Goal: Transaction & Acquisition: Purchase product/service

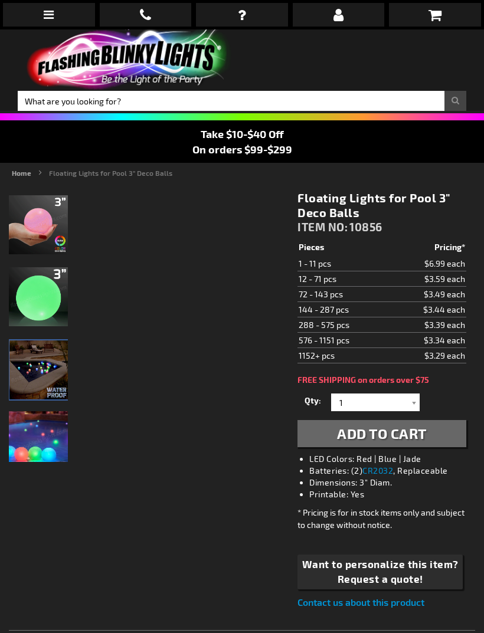
click at [20, 366] on img at bounding box center [38, 369] width 59 height 59
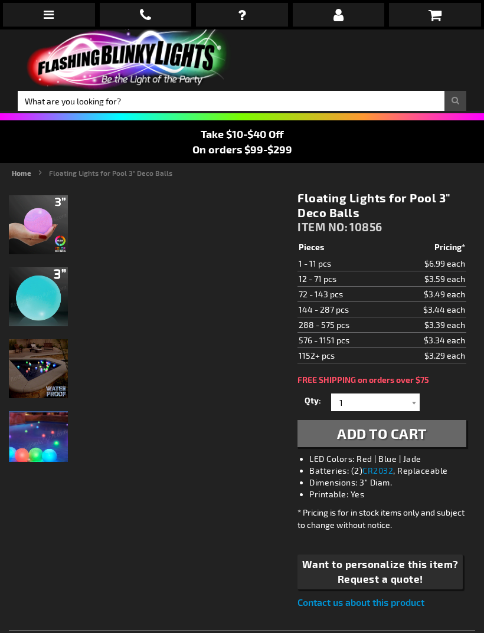
click at [22, 431] on img at bounding box center [38, 441] width 59 height 59
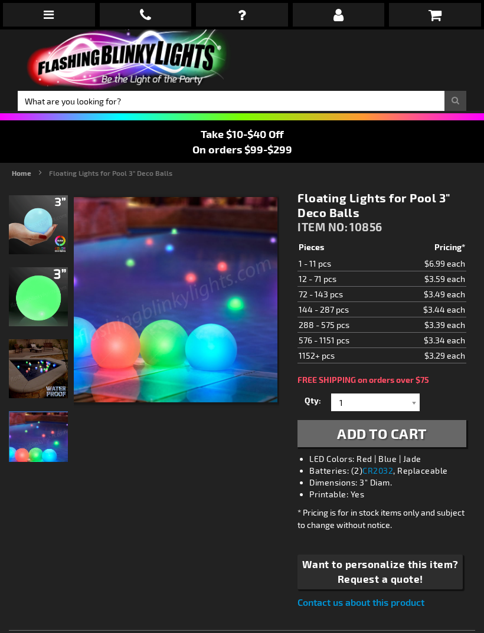
click at [34, 357] on img at bounding box center [38, 368] width 59 height 59
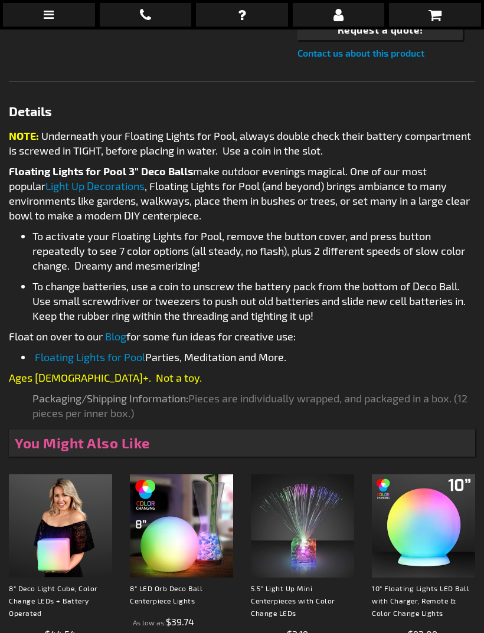
scroll to position [549, 0]
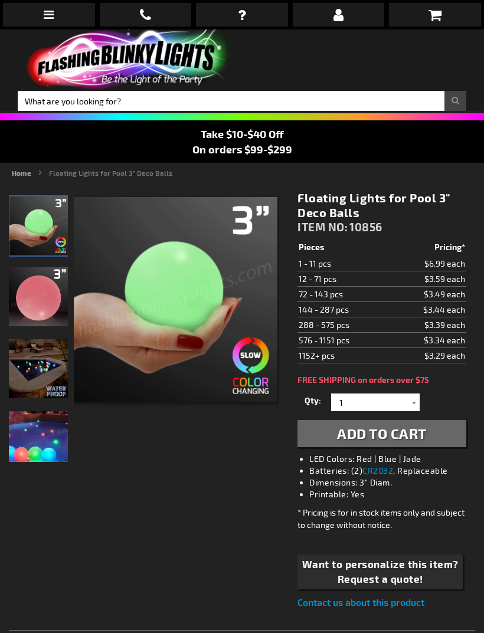
click at [417, 395] on div at bounding box center [414, 402] width 12 height 18
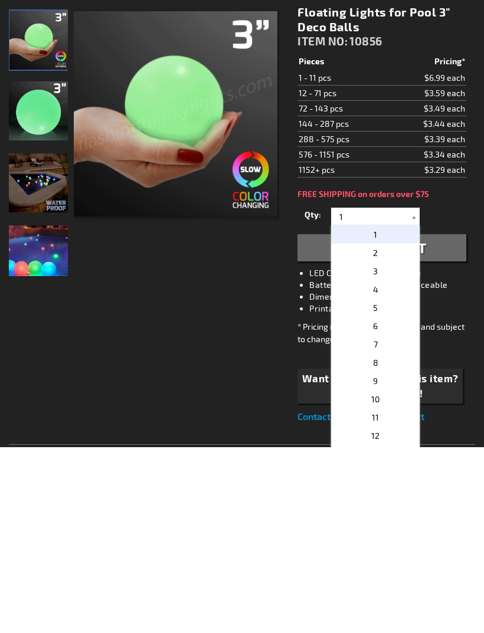
click at [390, 448] on p "3" at bounding box center [375, 457] width 88 height 18
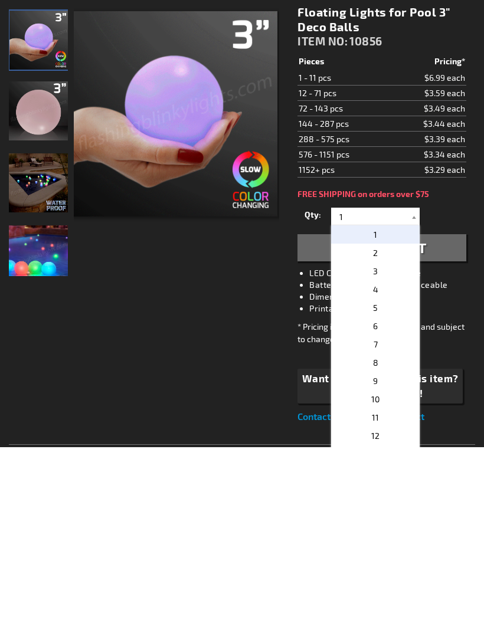
type input "3"
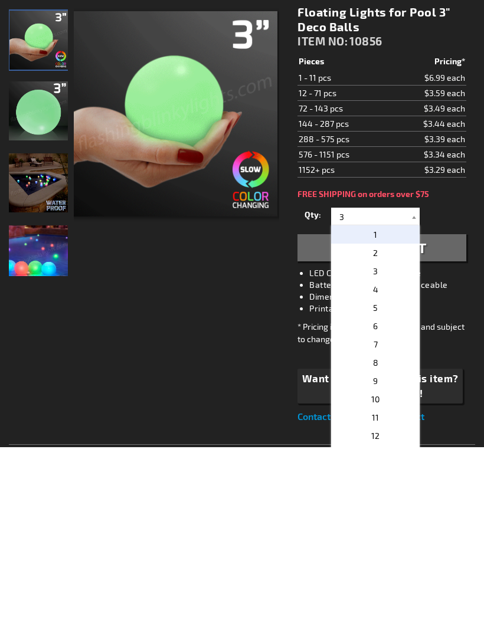
scroll to position [186, 0]
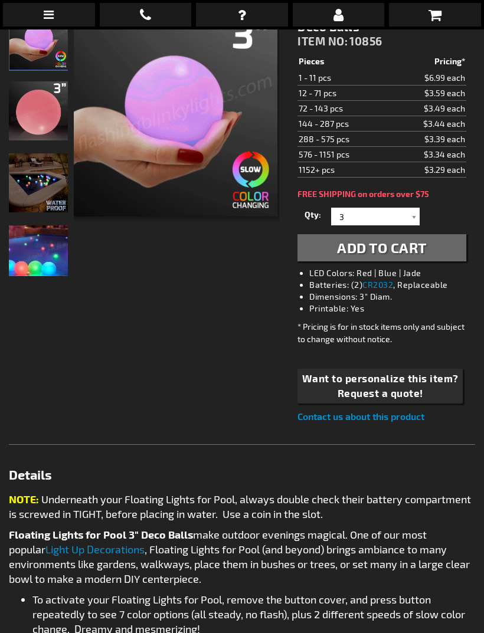
click at [439, 242] on button "Add to Cart" at bounding box center [381, 247] width 169 height 27
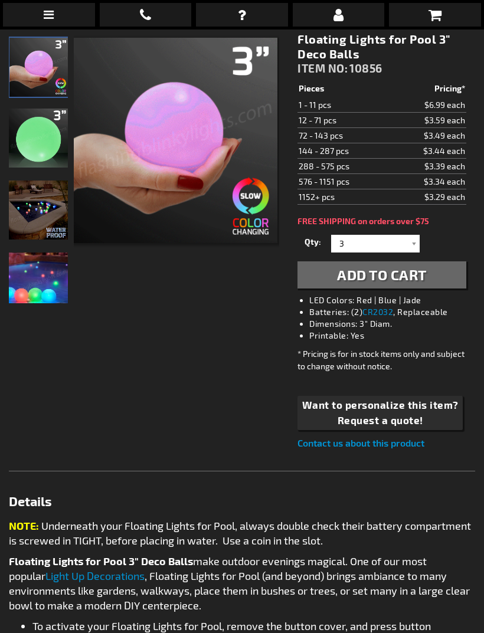
click at [439, 14] on icon at bounding box center [434, 15] width 13 height 14
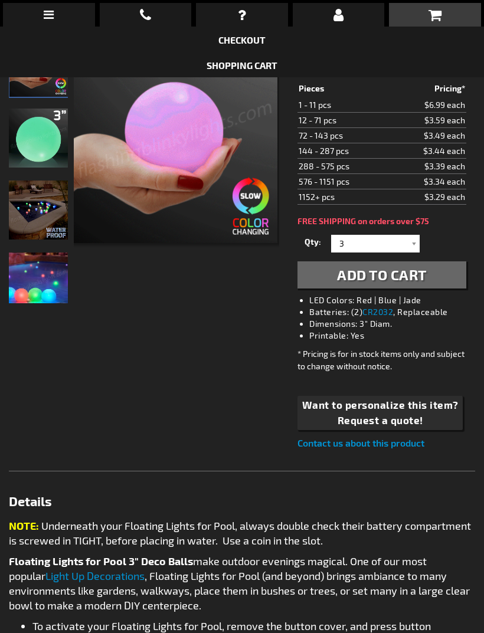
click at [438, 18] on icon at bounding box center [434, 15] width 13 height 14
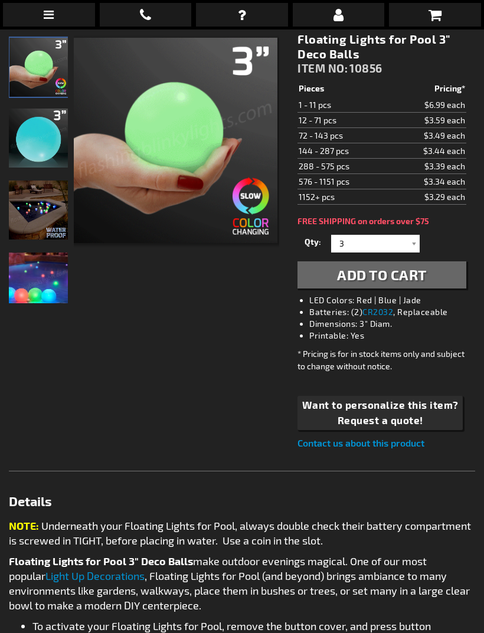
click at [421, 284] on button "Add to Cart" at bounding box center [381, 274] width 169 height 27
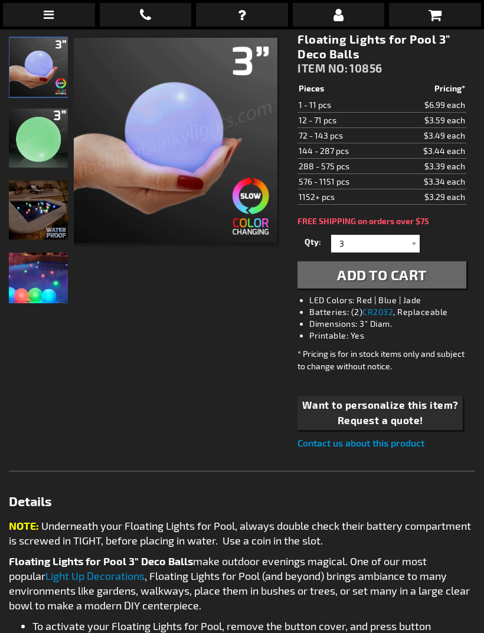
click at [434, 21] on icon at bounding box center [434, 15] width 13 height 14
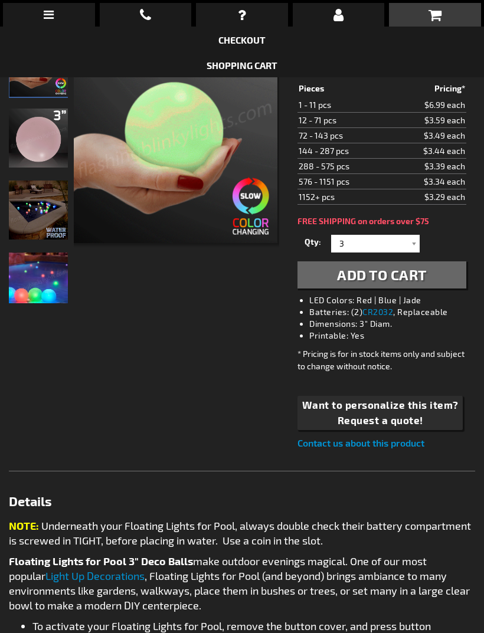
click at [360, 64] on li "Shopping Cart" at bounding box center [242, 64] width 484 height 25
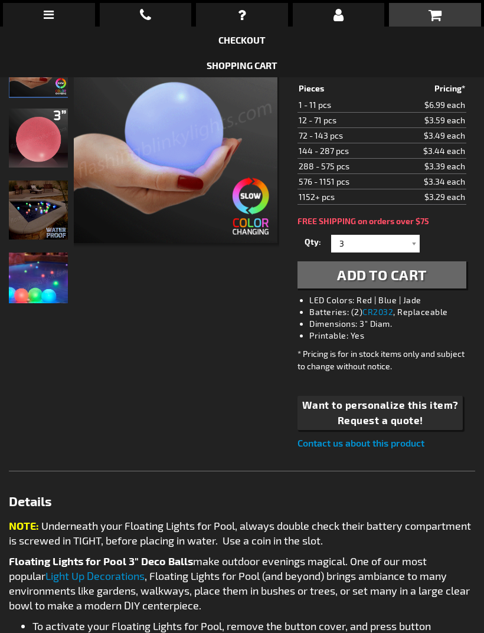
click at [237, 44] on link "Checkout" at bounding box center [241, 39] width 47 height 11
